Goal: Transaction & Acquisition: Purchase product/service

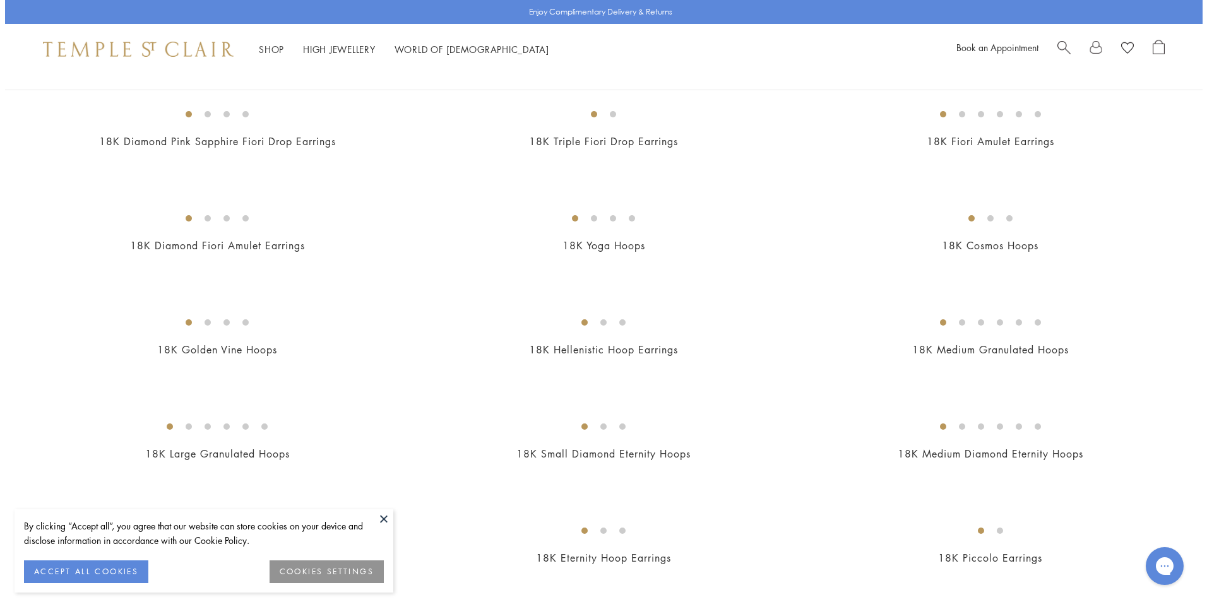
scroll to position [1126, 0]
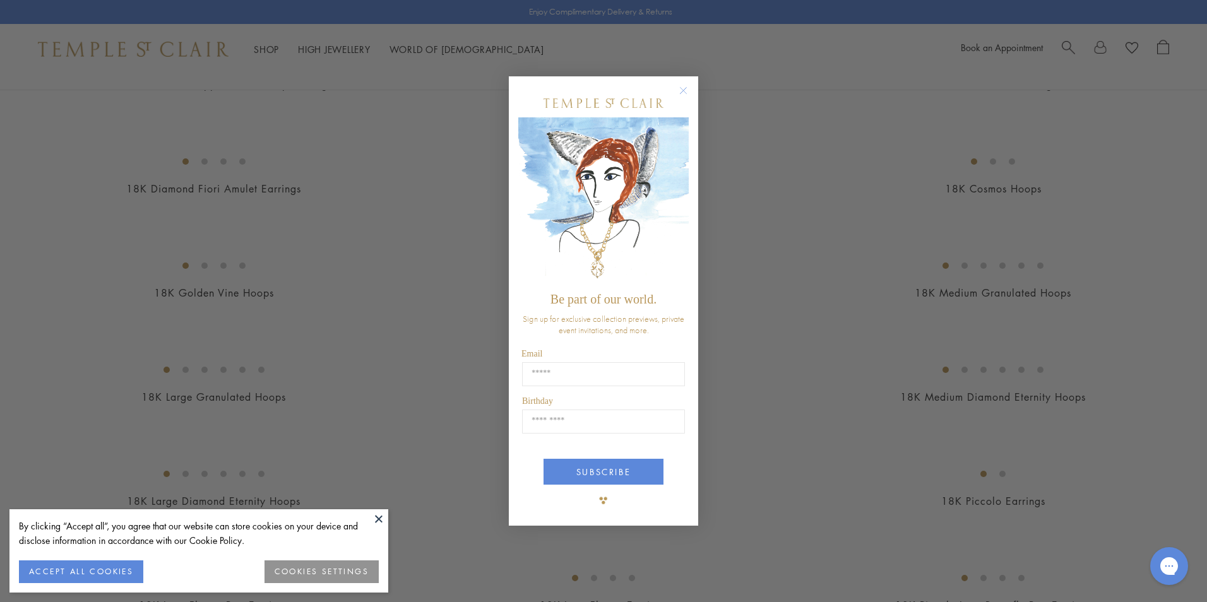
click at [1197, 595] on div "Close dialog Be part of our world. Sign up for exclusive collection previews, p…" at bounding box center [603, 301] width 1207 height 602
click at [682, 90] on circle "Close dialog" at bounding box center [683, 90] width 15 height 15
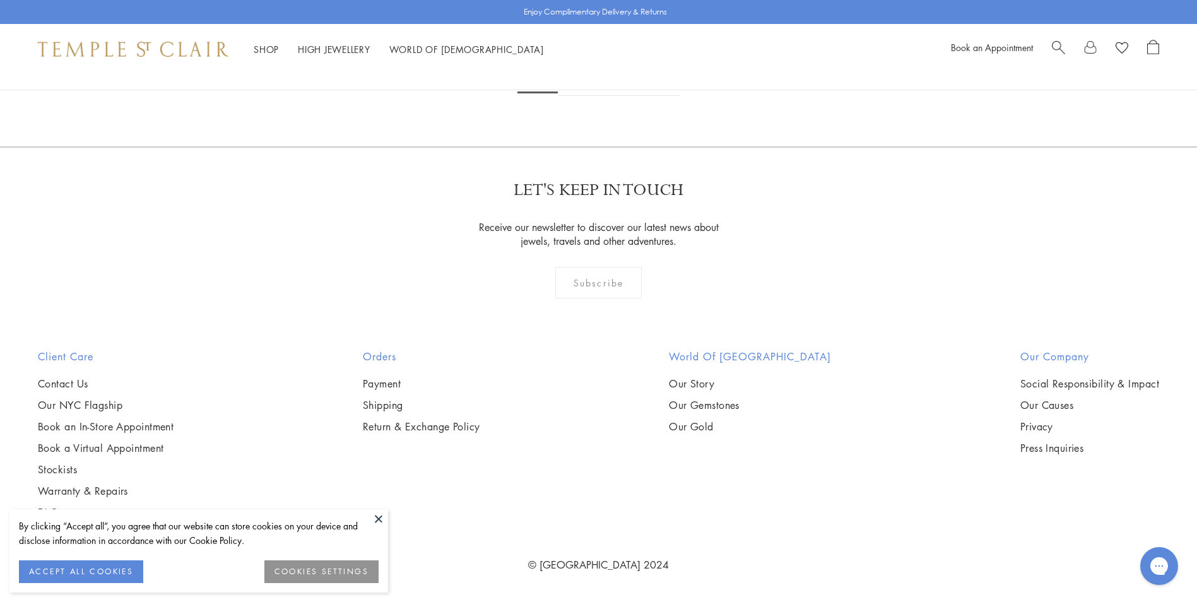
scroll to position [7769, 0]
click at [583, 96] on link "2" at bounding box center [579, 78] width 42 height 35
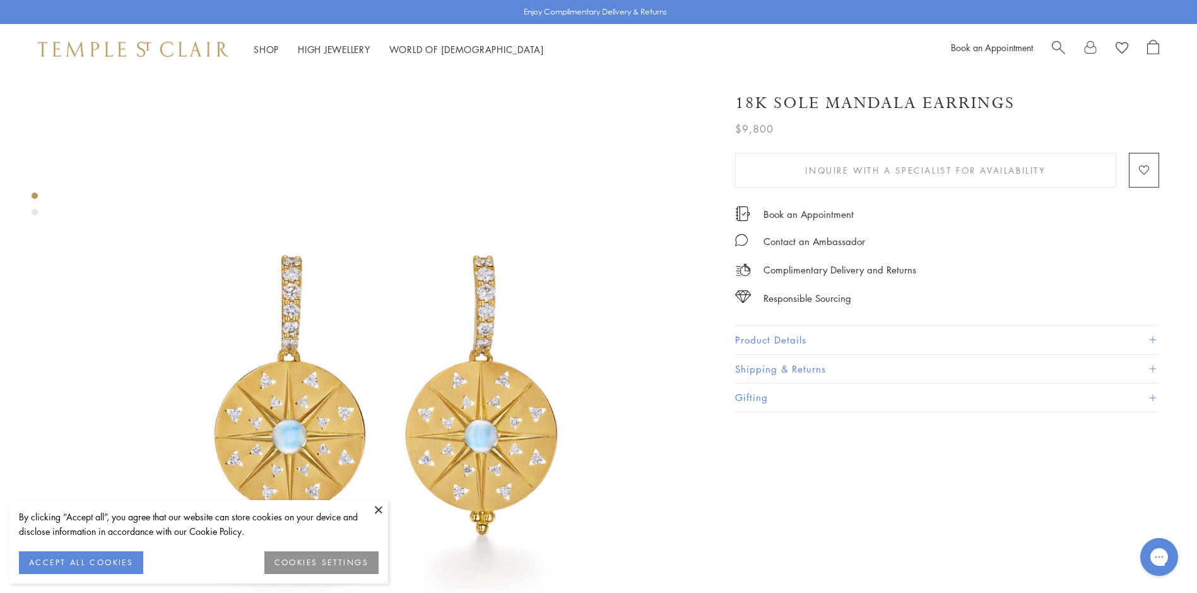
click at [379, 511] on button at bounding box center [378, 509] width 19 height 19
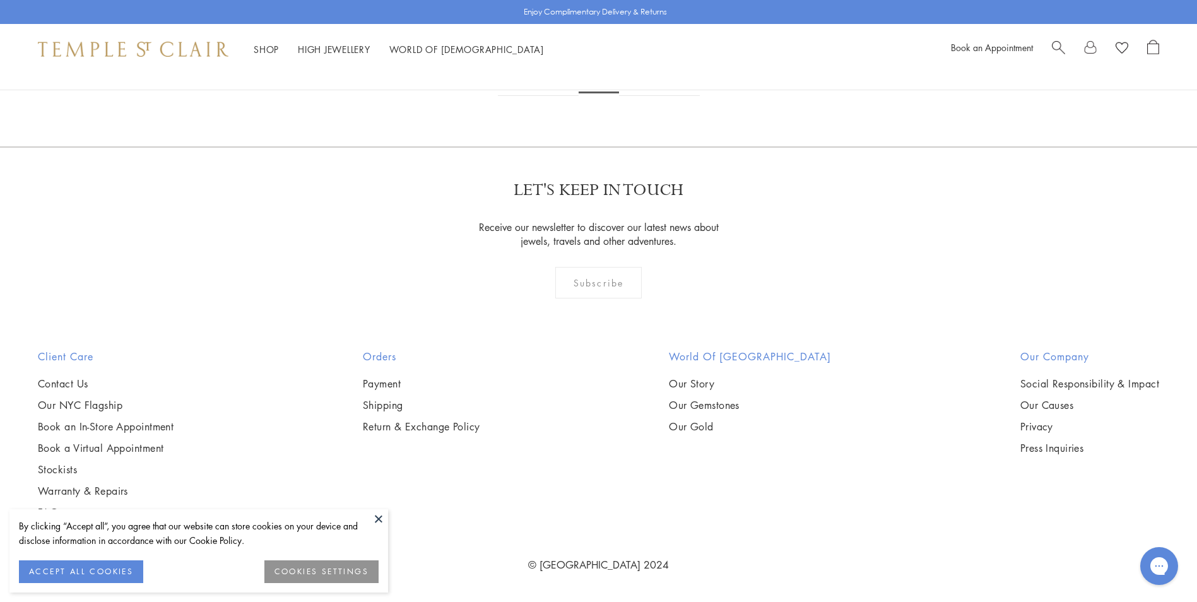
scroll to position [7504, 0]
click at [641, 96] on link "3" at bounding box center [640, 78] width 42 height 35
